Goal: Contribute content: Contribute content

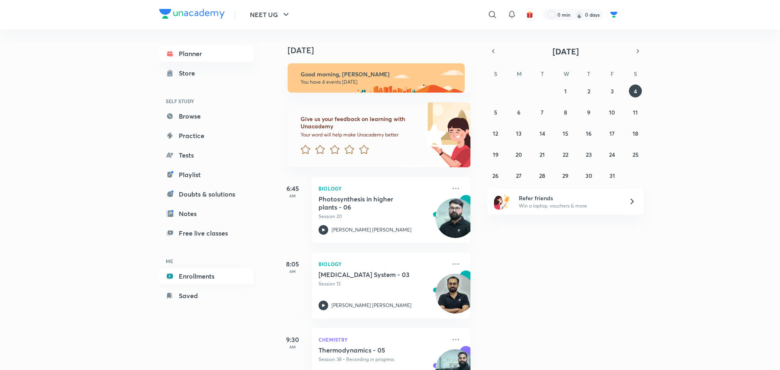
click at [177, 272] on link "Enrollments" at bounding box center [206, 276] width 94 height 16
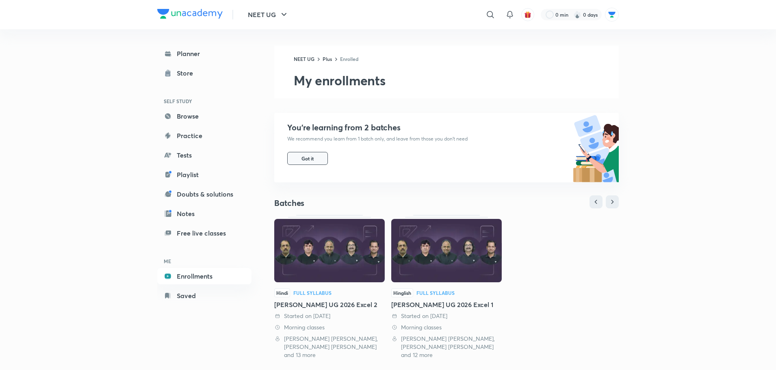
click at [312, 164] on button "Got it" at bounding box center [307, 158] width 41 height 13
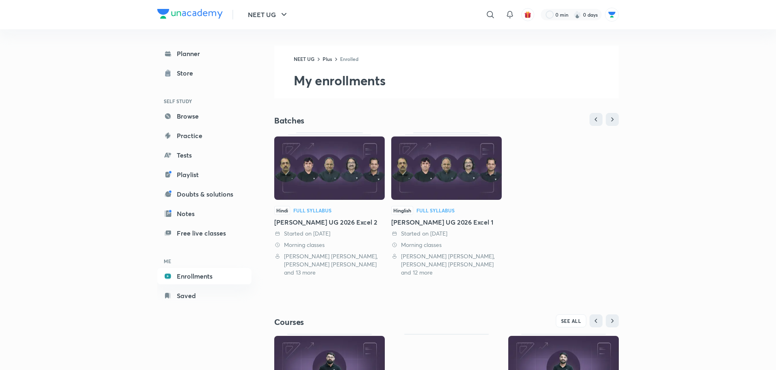
click at [322, 223] on div "Sikar NEET UG 2026 Excel 2" at bounding box center [329, 222] width 110 height 10
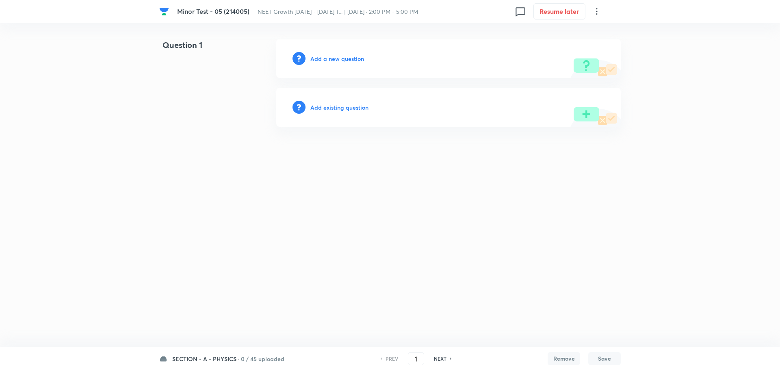
click at [212, 138] on html "Minor Test - 05 (214005) NEET Growth [DATE] - [DATE] T... | [DATE] · 2:00 PM - …" at bounding box center [390, 83] width 780 height 166
click at [261, 358] on h6 "0 / 45 uploaded" at bounding box center [262, 359] width 43 height 9
click at [134, 166] on html "Minor Test - 05 (214005) NEET Growth July 2025 - 2026 T... | Oct 5, 2025 · 2:00…" at bounding box center [390, 83] width 780 height 166
click at [597, 13] on icon at bounding box center [597, 11] width 10 height 10
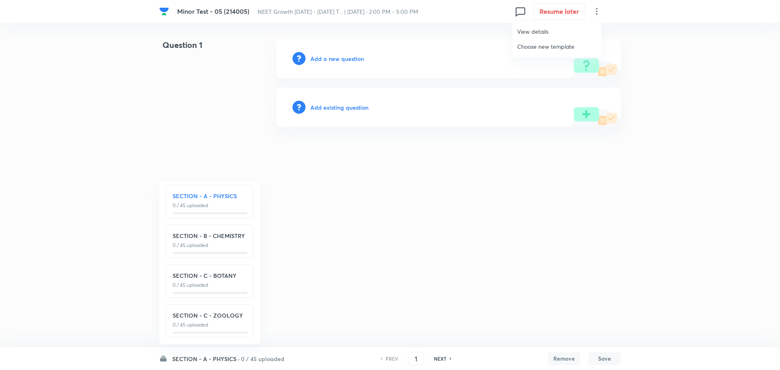
click at [393, 171] on div at bounding box center [390, 185] width 780 height 370
click at [208, 15] on span "Minor Test - 05 (214005)" at bounding box center [213, 11] width 72 height 9
click at [166, 12] on img at bounding box center [164, 11] width 10 height 10
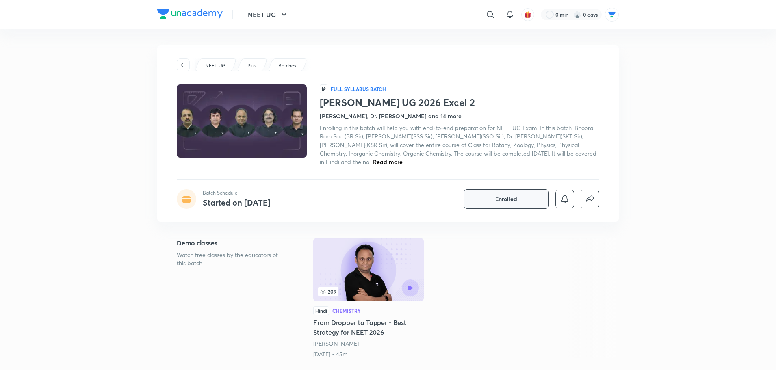
click at [526, 201] on button "Enrolled" at bounding box center [505, 198] width 85 height 19
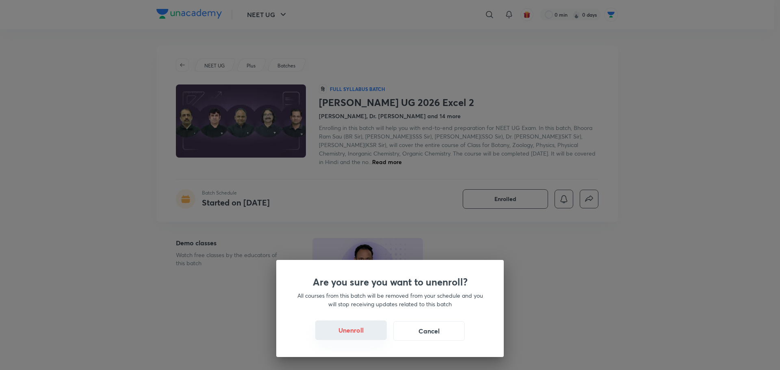
click at [345, 324] on button "Unenroll" at bounding box center [350, 329] width 71 height 19
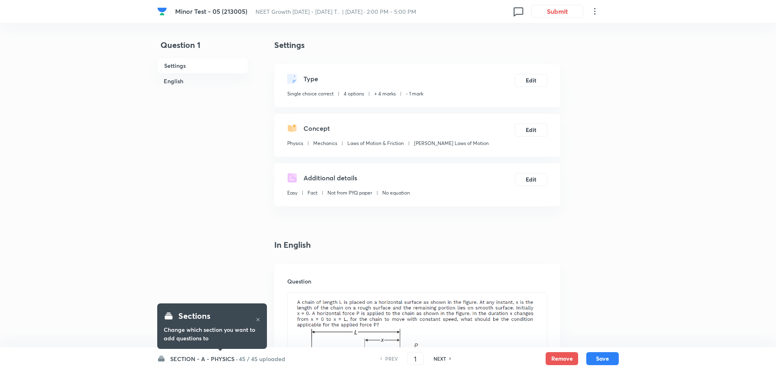
click at [235, 358] on h6 "SECTION - A - PHYSICS ·" at bounding box center [203, 359] width 67 height 9
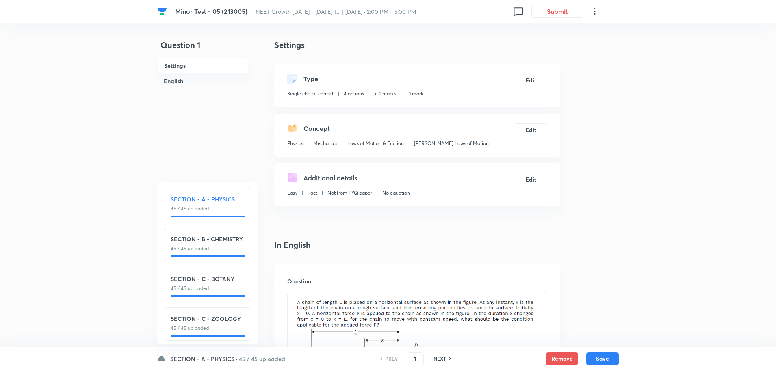
scroll to position [9, 0]
click at [222, 234] on div "SECTION - B - CHEMISTRY 45 / 45 uploaded" at bounding box center [208, 239] width 74 height 17
type input "46"
checkbox input "false"
checkbox input "true"
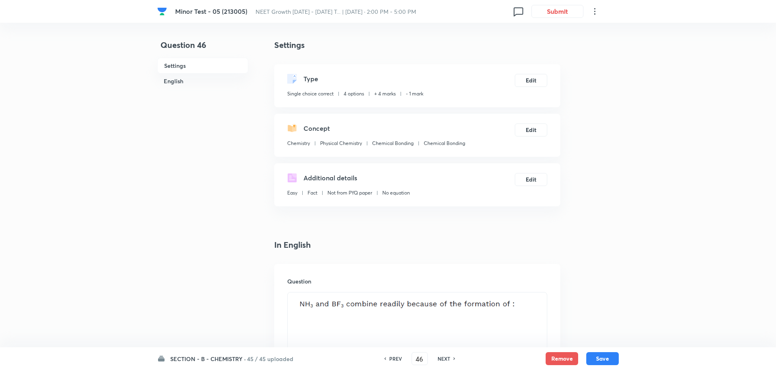
click at [218, 362] on h6 "SECTION - B - CHEMISTRY ·" at bounding box center [208, 359] width 76 height 9
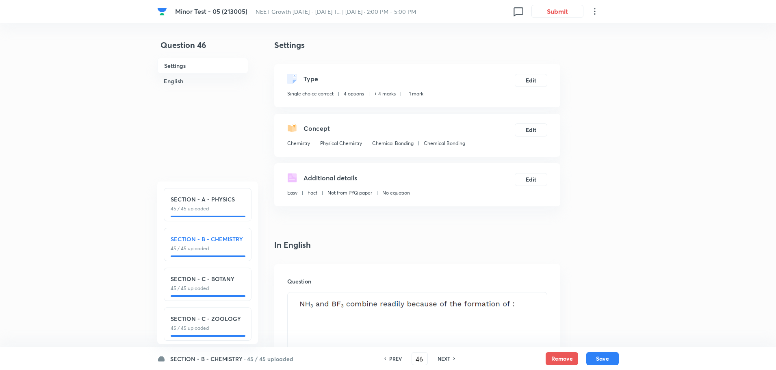
click at [216, 288] on p "45 / 45 uploaded" at bounding box center [208, 288] width 74 height 7
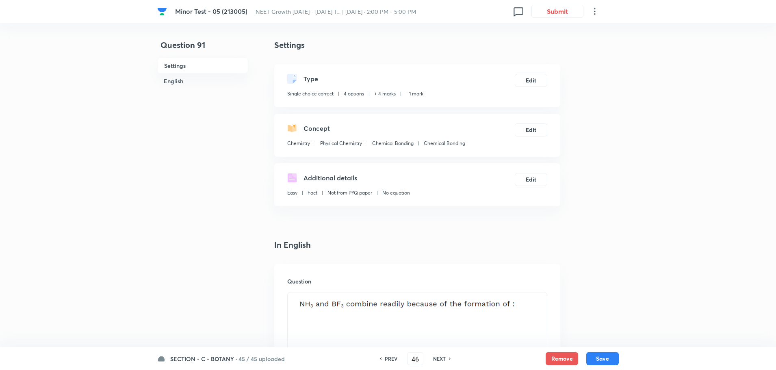
type input "91"
checkbox input "true"
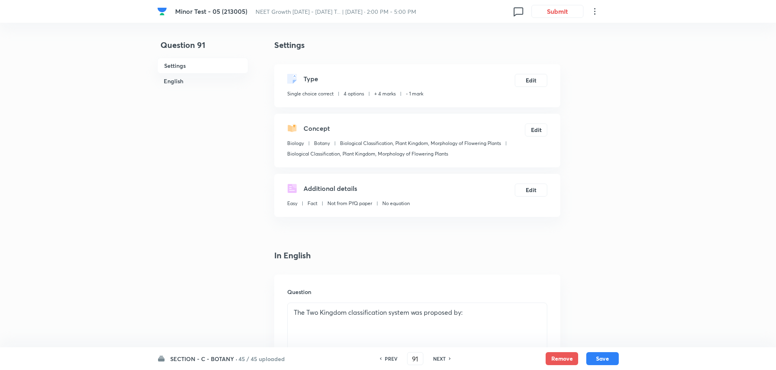
click at [229, 362] on h6 "SECTION - C - BOTANY ·" at bounding box center [203, 359] width 67 height 9
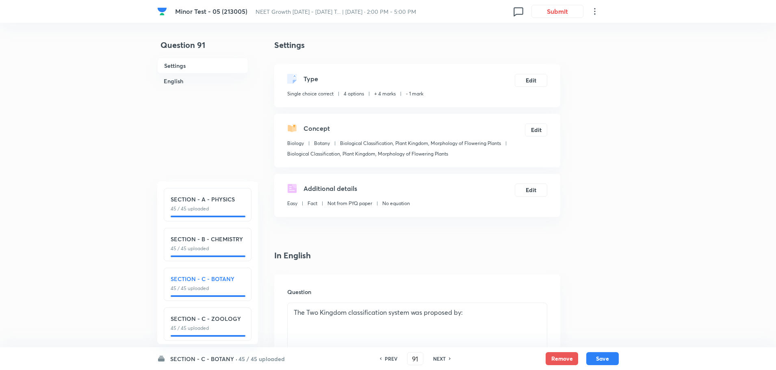
click at [224, 319] on h6 "SECTION - C - ZOOLOGY" at bounding box center [208, 318] width 74 height 9
type input "136"
checkbox input "true"
checkbox input "false"
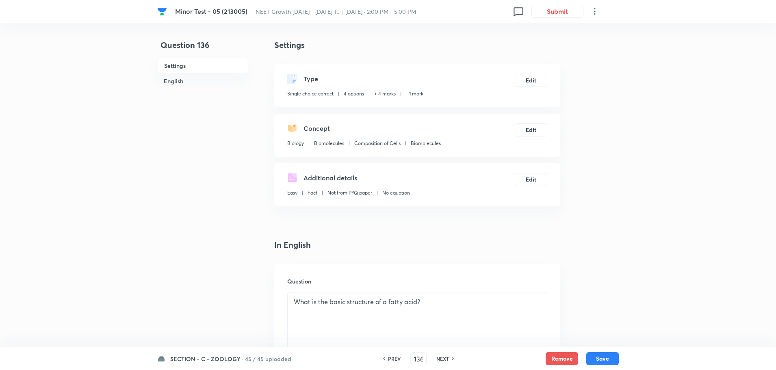
click at [226, 357] on h6 "SECTION - C - ZOOLOGY ·" at bounding box center [207, 359] width 74 height 9
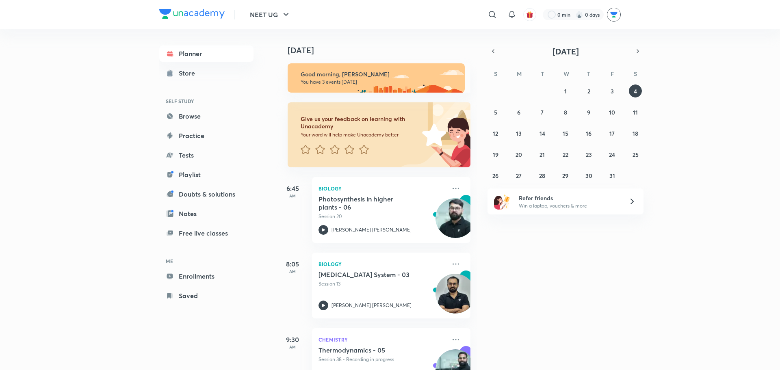
click at [610, 16] on img at bounding box center [614, 15] width 14 height 14
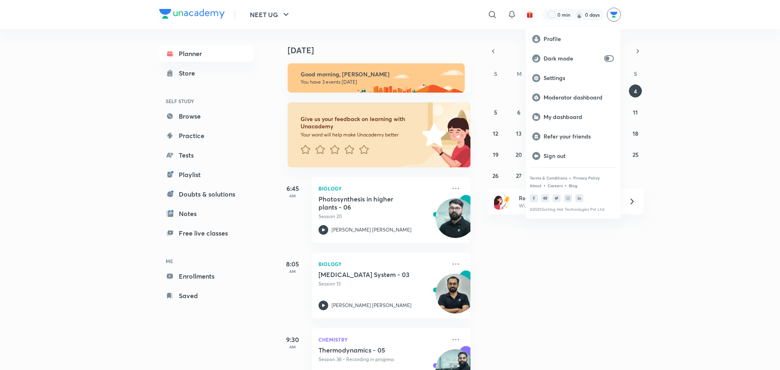
click at [205, 279] on div at bounding box center [390, 185] width 780 height 370
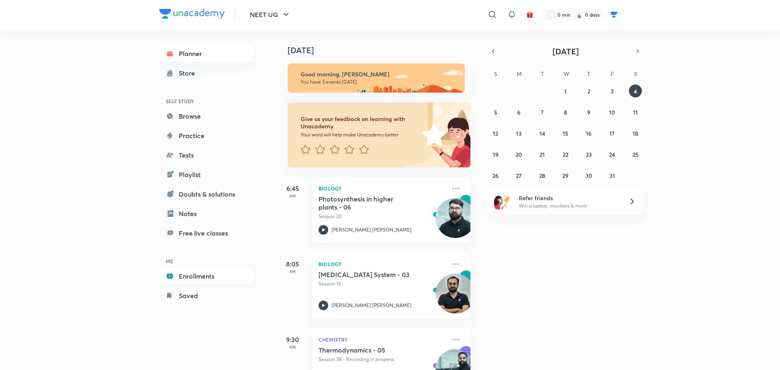
click at [202, 275] on link "Enrollments" at bounding box center [206, 276] width 94 height 16
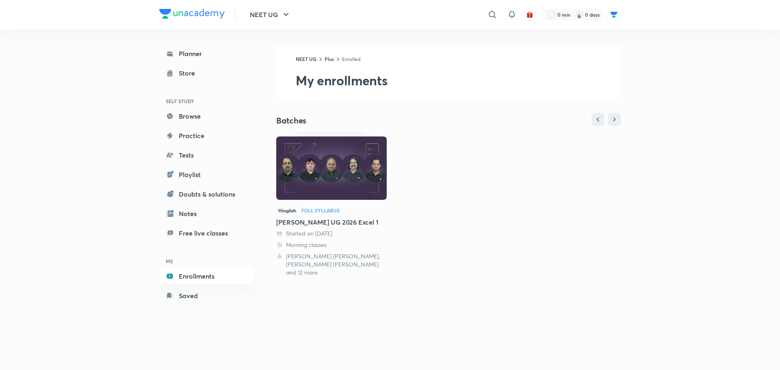
click at [350, 220] on div "[PERSON_NAME] UG 2026 Excel 1" at bounding box center [331, 222] width 110 height 10
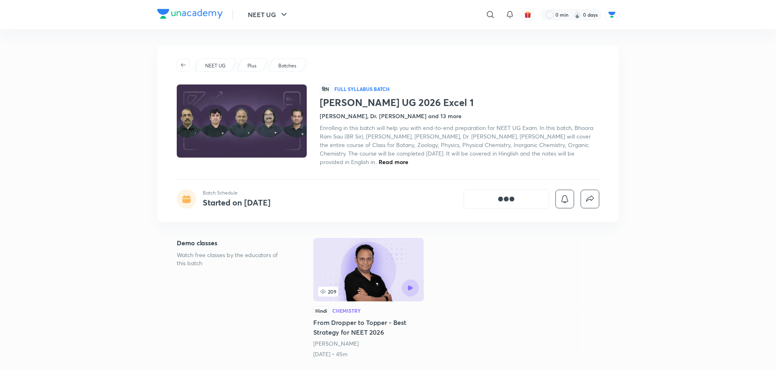
click at [508, 195] on div "[object Object]" at bounding box center [506, 198] width 16 height 7
click at [508, 195] on span "Enrolled" at bounding box center [506, 199] width 22 height 8
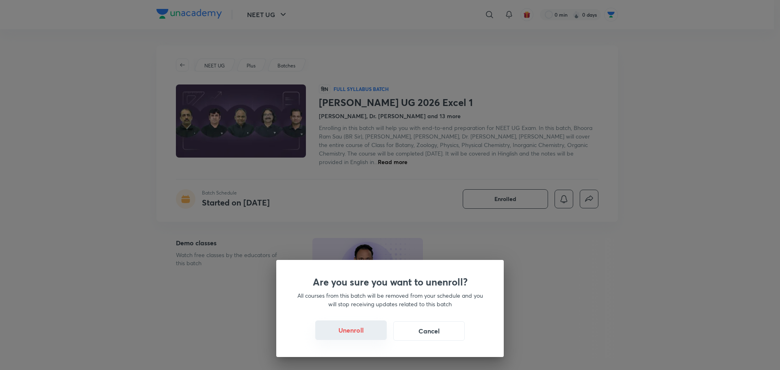
click at [358, 323] on button "Unenroll" at bounding box center [350, 329] width 71 height 19
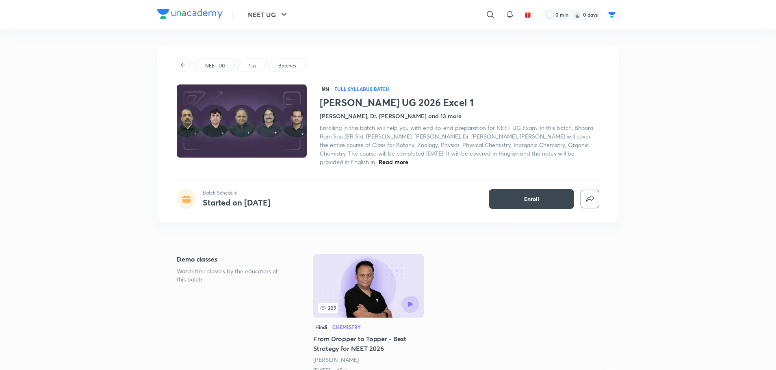
click at [205, 8] on div "NEET UG ​ 0 min 0 days" at bounding box center [387, 14] width 461 height 29
click at [206, 17] on img at bounding box center [189, 14] width 65 height 10
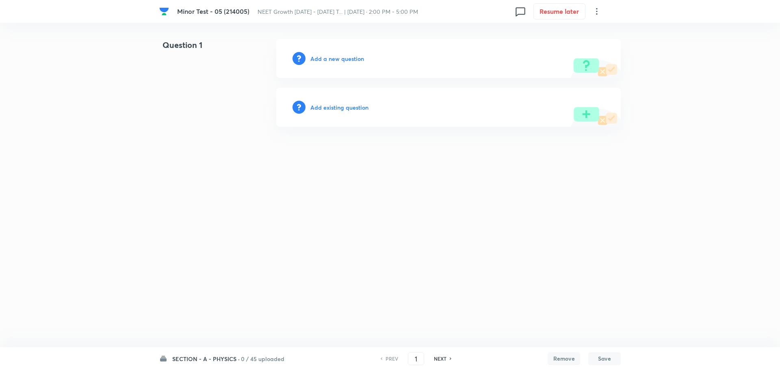
click at [595, 11] on icon at bounding box center [597, 11] width 10 height 10
click at [530, 28] on span "View details" at bounding box center [556, 31] width 79 height 9
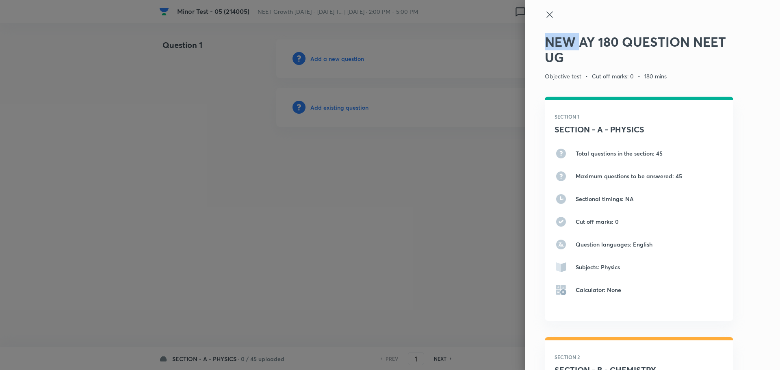
click at [545, 19] on icon at bounding box center [550, 15] width 10 height 10
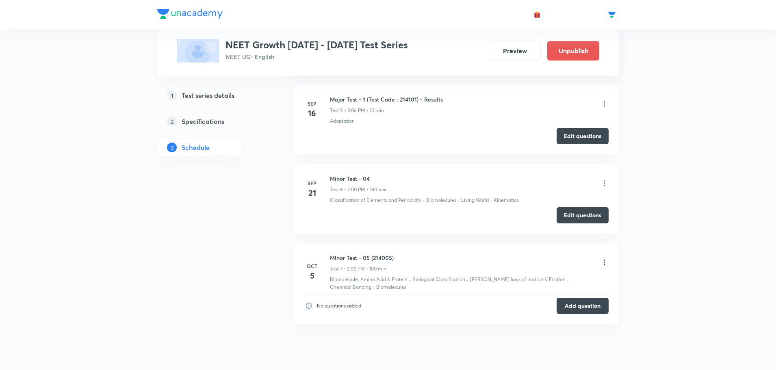
scroll to position [958, 0]
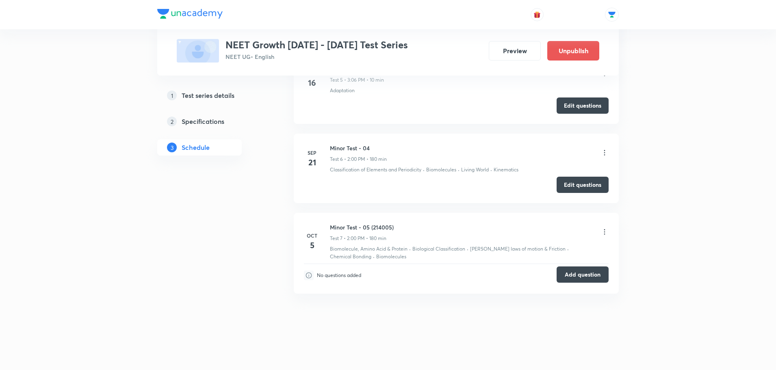
click at [575, 270] on button "Add question" at bounding box center [582, 274] width 52 height 16
click at [607, 229] on icon at bounding box center [604, 232] width 8 height 8
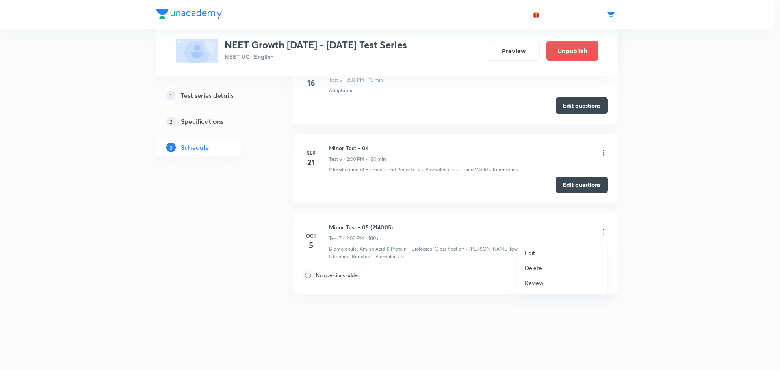
click at [532, 270] on p "Delete" at bounding box center [533, 268] width 17 height 9
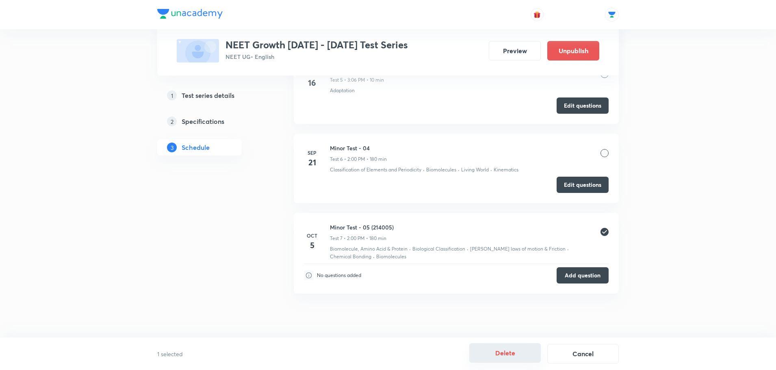
click at [512, 354] on button "Delete" at bounding box center [504, 352] width 71 height 19
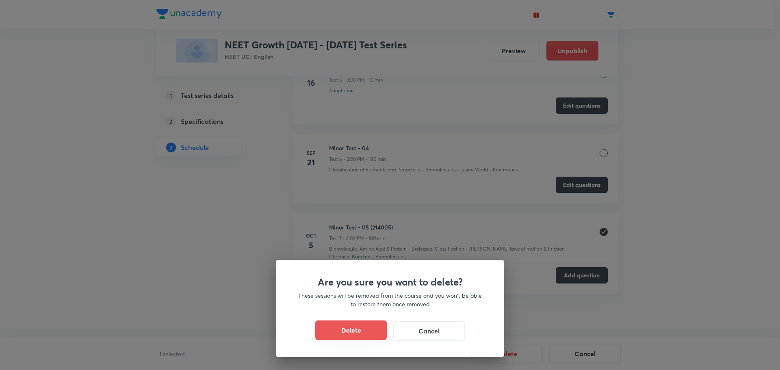
click at [335, 324] on button "Delete" at bounding box center [350, 329] width 71 height 19
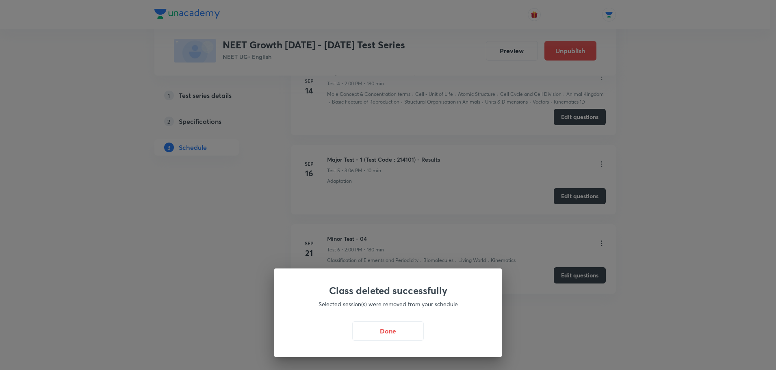
scroll to position [867, 0]
click at [404, 328] on button "Done" at bounding box center [389, 329] width 71 height 19
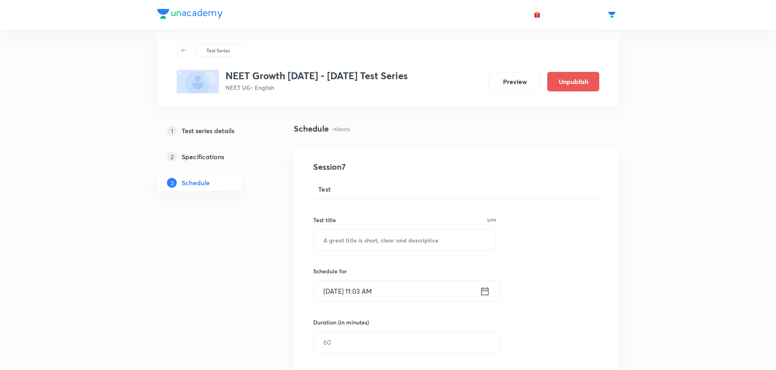
scroll to position [0, 0]
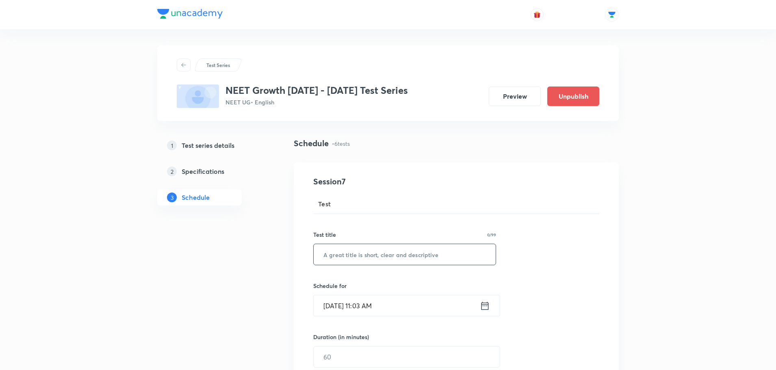
click at [381, 254] on input "text" at bounding box center [405, 254] width 182 height 21
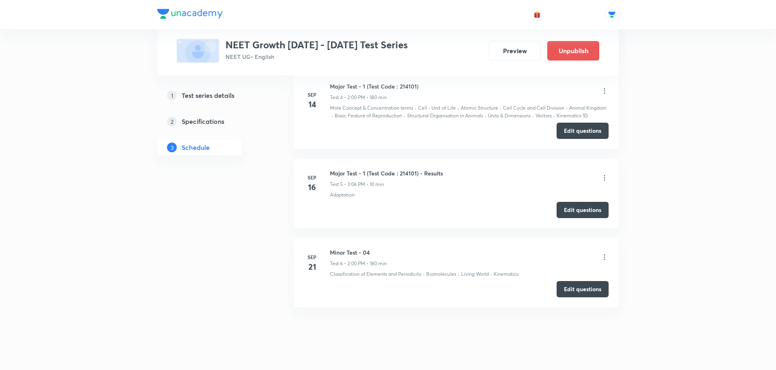
scroll to position [867, 0]
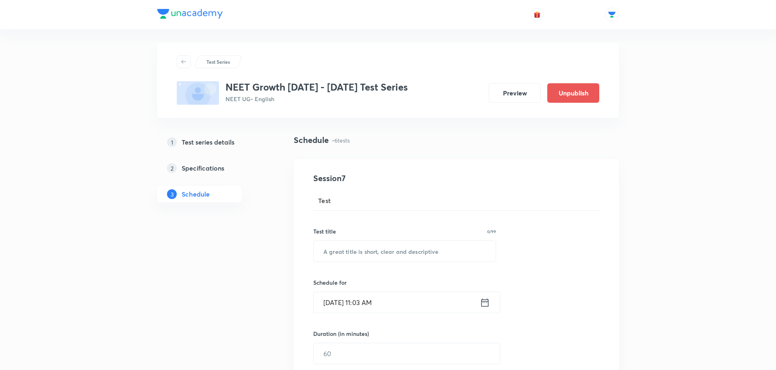
scroll to position [0, 0]
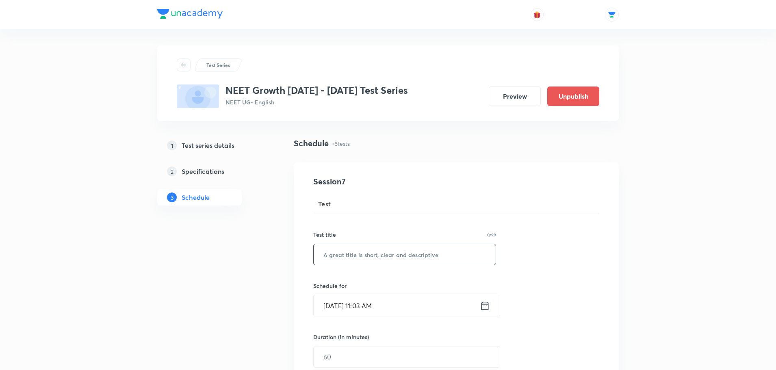
click at [380, 257] on input "text" at bounding box center [405, 254] width 182 height 21
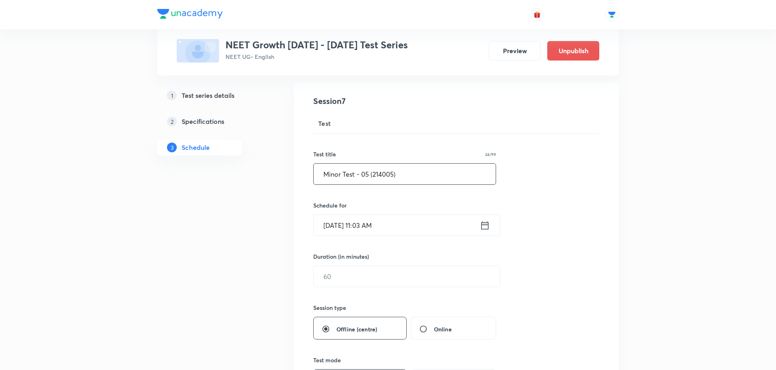
scroll to position [81, 0]
type input "Minor Test - 05 (214005)"
click at [486, 225] on icon at bounding box center [485, 224] width 10 height 11
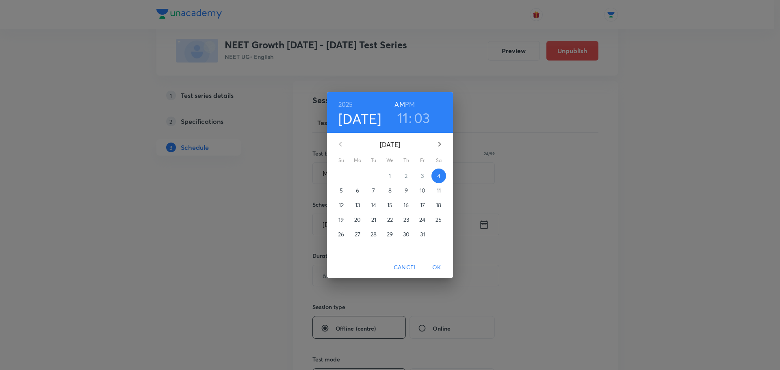
click at [343, 190] on span "5" at bounding box center [341, 190] width 15 height 8
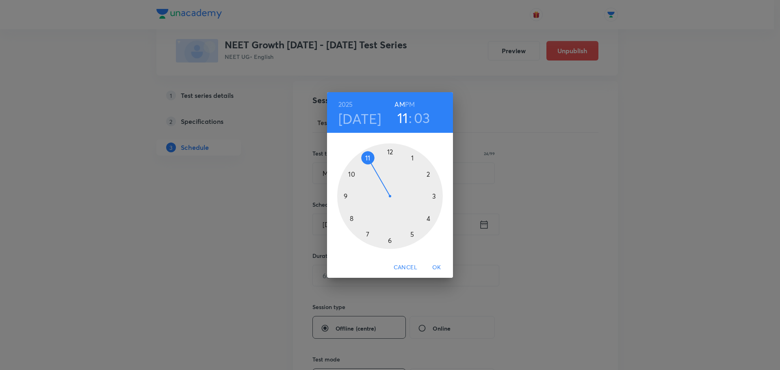
click at [432, 173] on div at bounding box center [390, 196] width 106 height 106
click at [411, 103] on h6 "PM" at bounding box center [410, 104] width 10 height 11
click at [388, 153] on div at bounding box center [390, 196] width 106 height 106
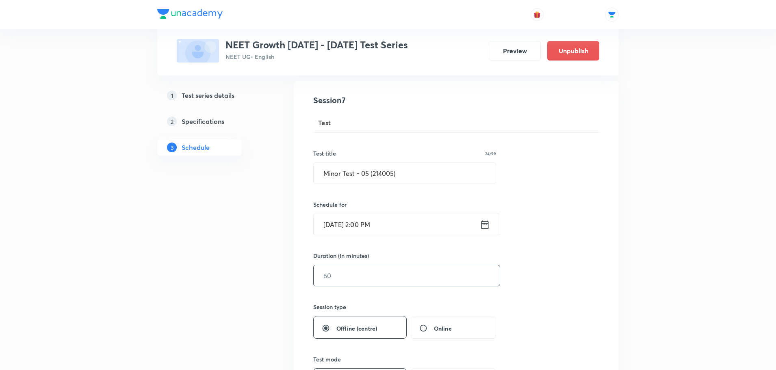
click at [324, 281] on input "text" at bounding box center [407, 275] width 186 height 21
type input "180"
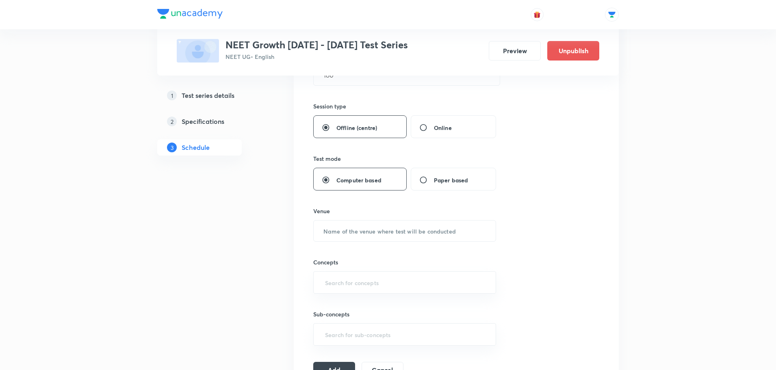
scroll to position [284, 0]
click at [371, 235] on input "text" at bounding box center [405, 228] width 182 height 21
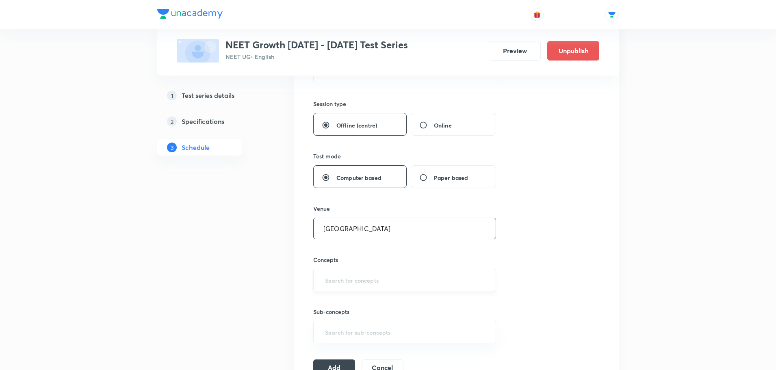
type input "Unacademy Centre"
click at [335, 282] on input "text" at bounding box center [404, 279] width 162 height 15
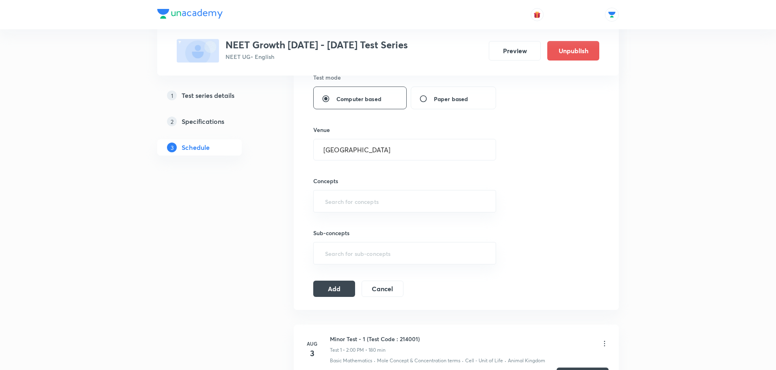
scroll to position [365, 0]
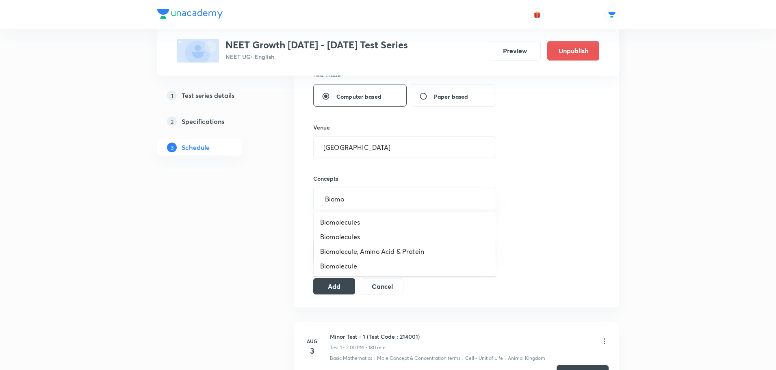
type input "Biomol"
click at [357, 227] on li "Biomolecules" at bounding box center [405, 222] width 182 height 15
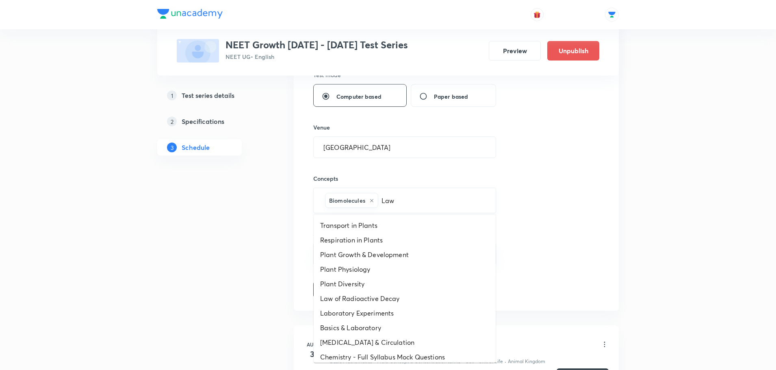
type input "Laws"
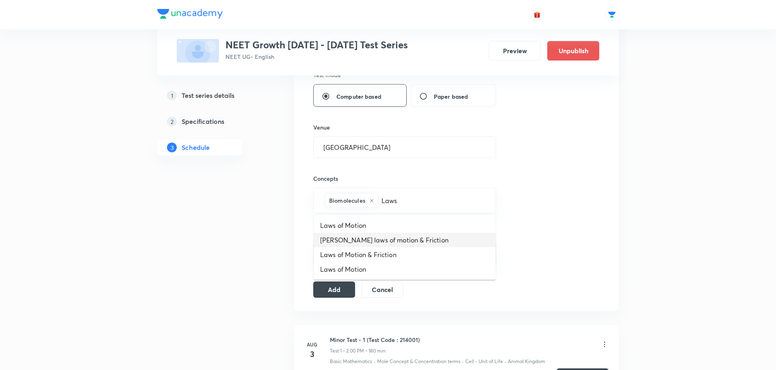
click at [418, 244] on li "Newton's laws of motion & Friction" at bounding box center [405, 240] width 182 height 15
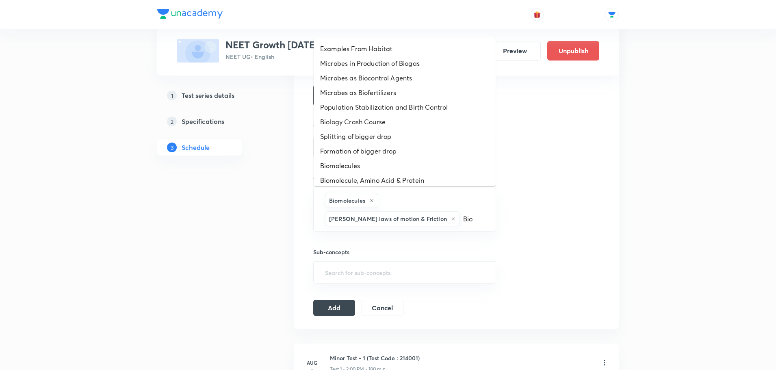
type input "Biol"
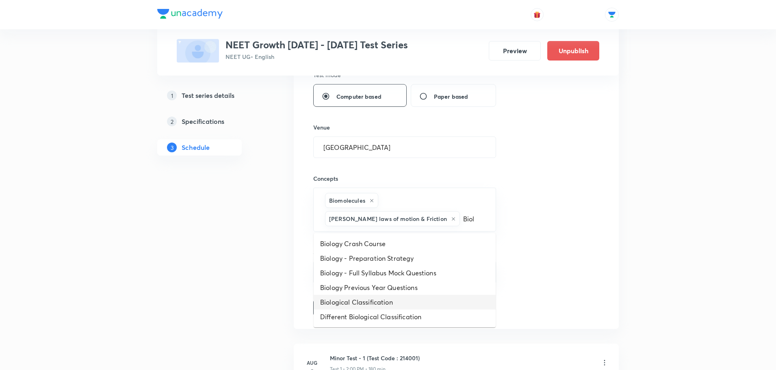
click at [374, 298] on li "Biological Classification" at bounding box center [405, 302] width 182 height 15
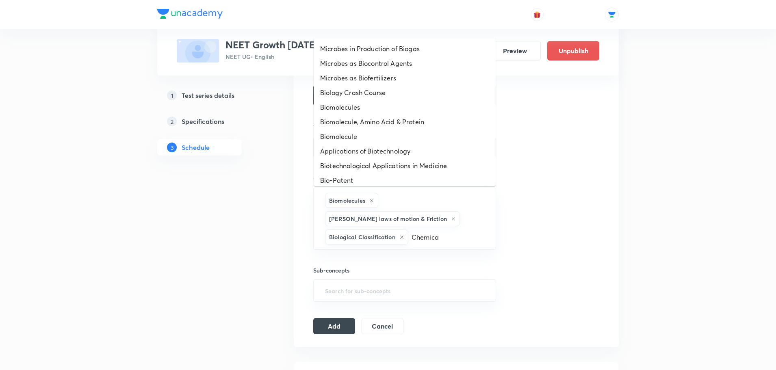
type input "Chemical"
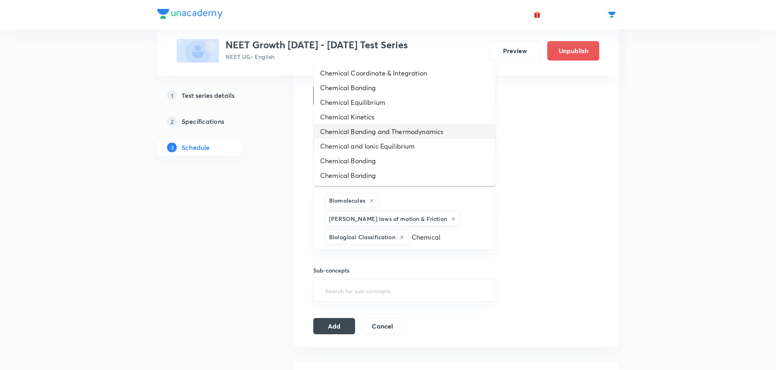
click at [378, 136] on li "Chemical Bonding and Thermodynamics" at bounding box center [405, 131] width 182 height 15
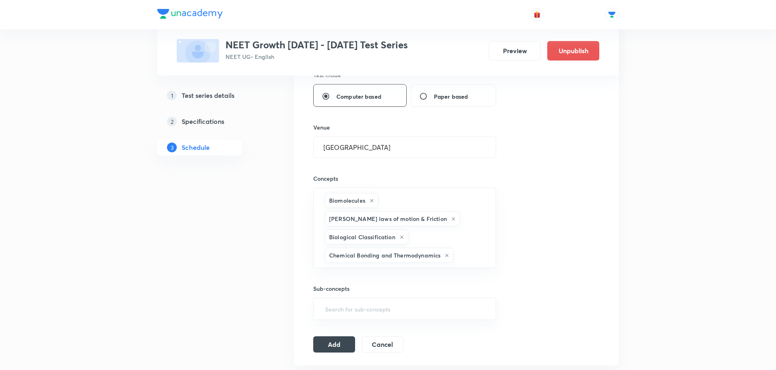
click at [235, 251] on div "1 Test series details 2 Specifications 3 Schedule" at bounding box center [212, 344] width 110 height 1144
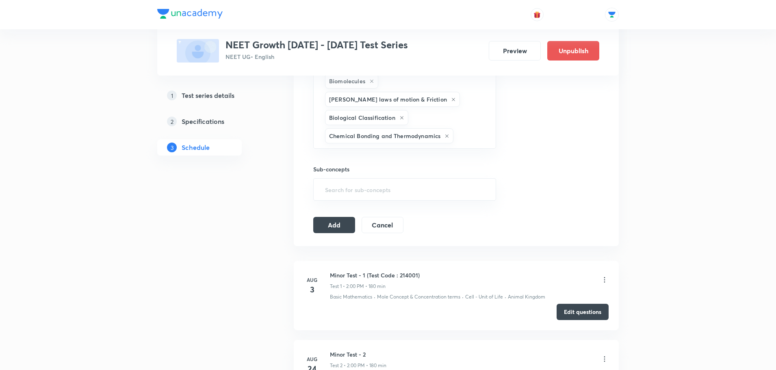
scroll to position [487, 0]
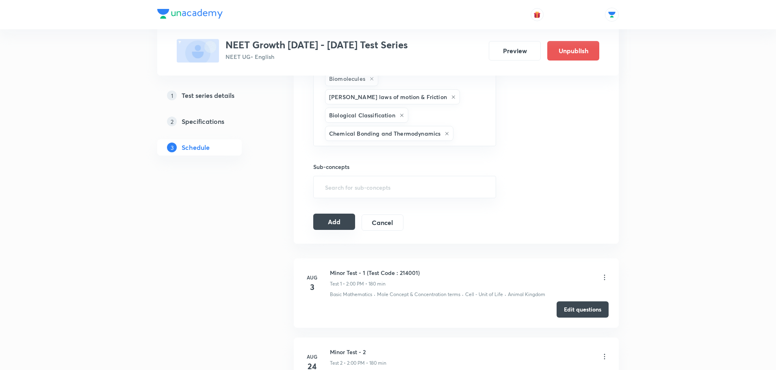
click at [332, 221] on button "Add" at bounding box center [334, 222] width 42 height 16
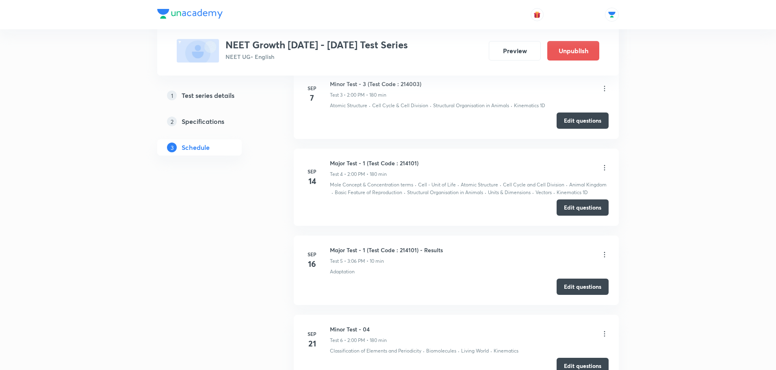
scroll to position [925, 0]
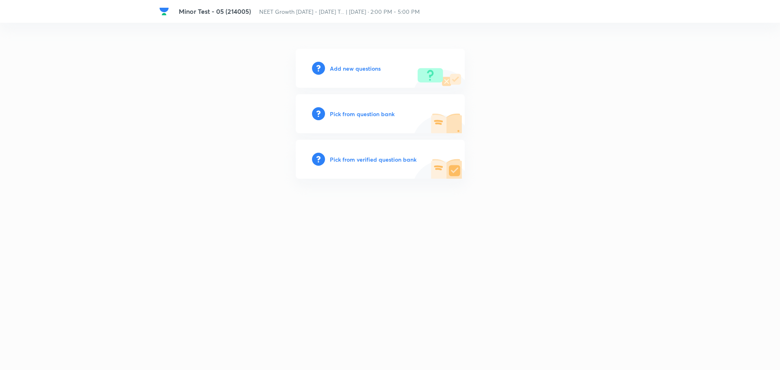
click at [354, 69] on h6 "Add new questions" at bounding box center [355, 68] width 51 height 9
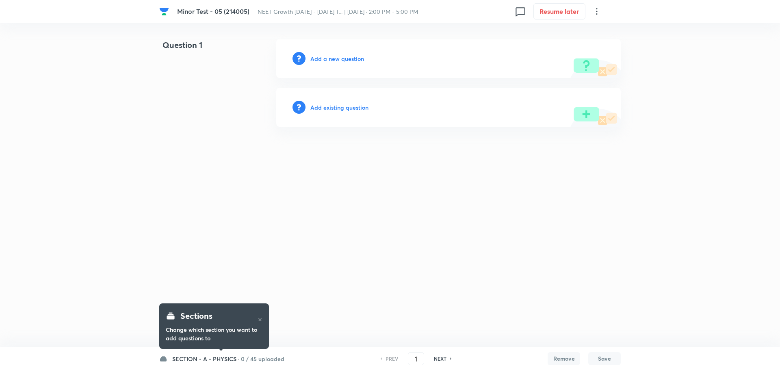
click at [343, 106] on h6 "Add existing question" at bounding box center [339, 107] width 58 height 9
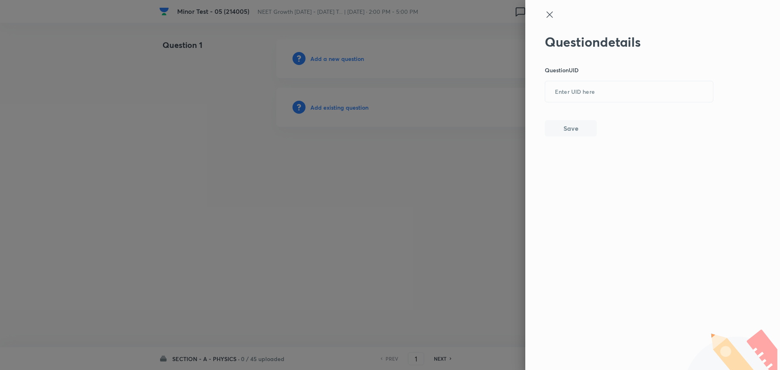
click at [552, 17] on icon at bounding box center [549, 14] width 6 height 6
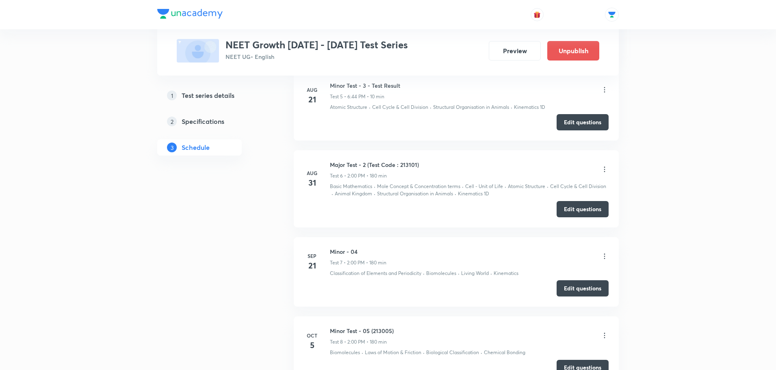
scroll to position [1027, 0]
